Goal: Information Seeking & Learning: Learn about a topic

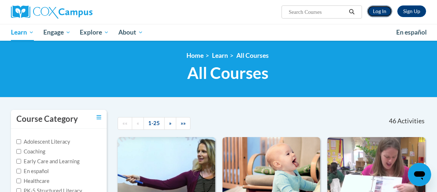
click at [386, 8] on link "Log In" at bounding box center [379, 11] width 25 height 12
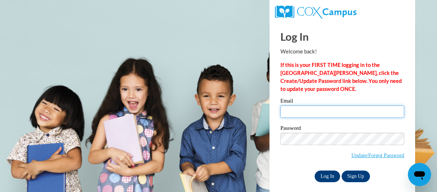
type input "krystalv185@gmail.com"
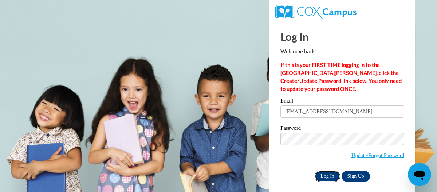
click at [323, 175] on input "Log In" at bounding box center [326, 177] width 25 height 12
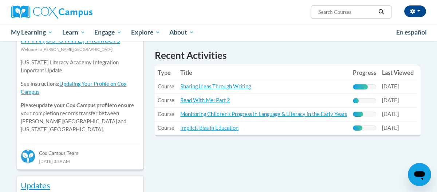
scroll to position [255, 0]
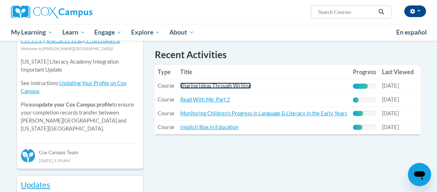
click at [230, 83] on link "Sharing Ideas Through Writing" at bounding box center [215, 86] width 71 height 6
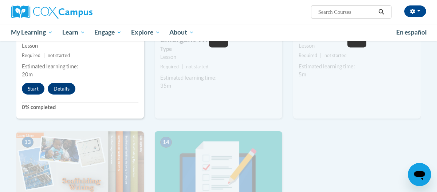
scroll to position [867, 0]
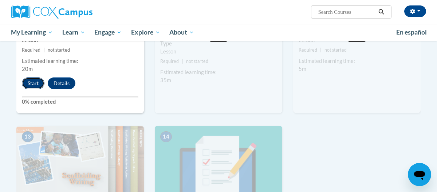
click at [29, 80] on button "Start" at bounding box center [33, 83] width 23 height 12
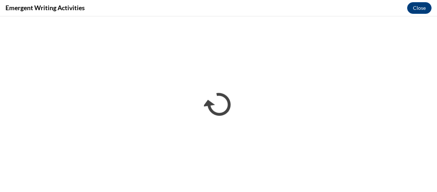
scroll to position [0, 0]
